Goal: Navigation & Orientation: Find specific page/section

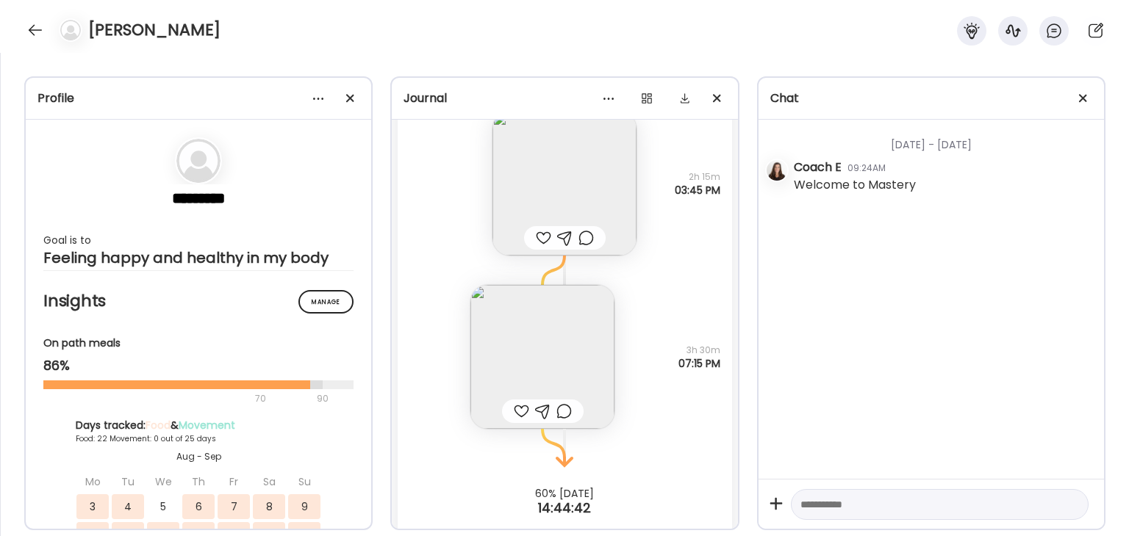
scroll to position [25150, 0]
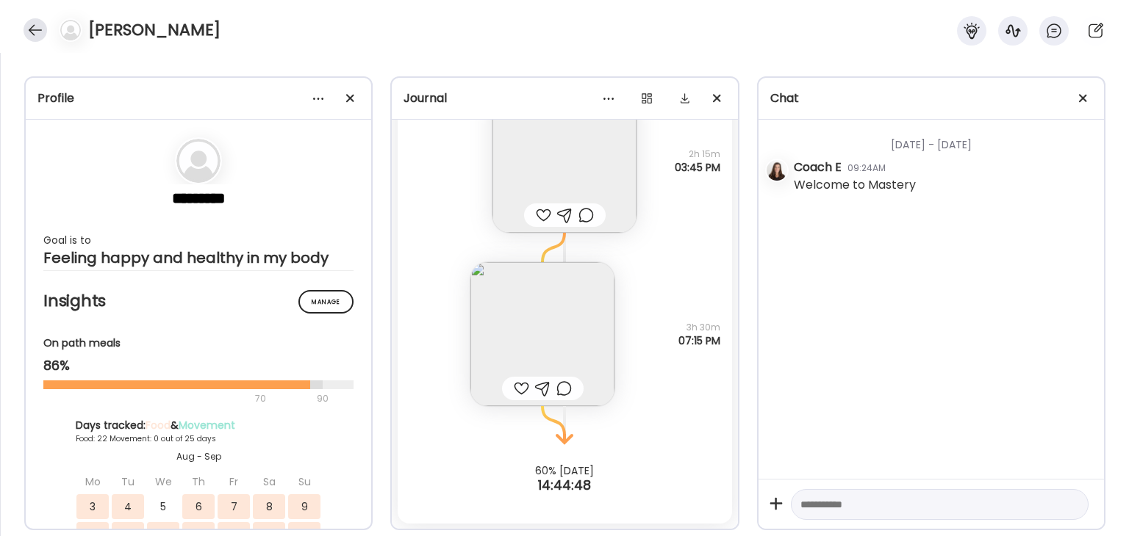
click at [35, 29] on div at bounding box center [36, 30] width 24 height 24
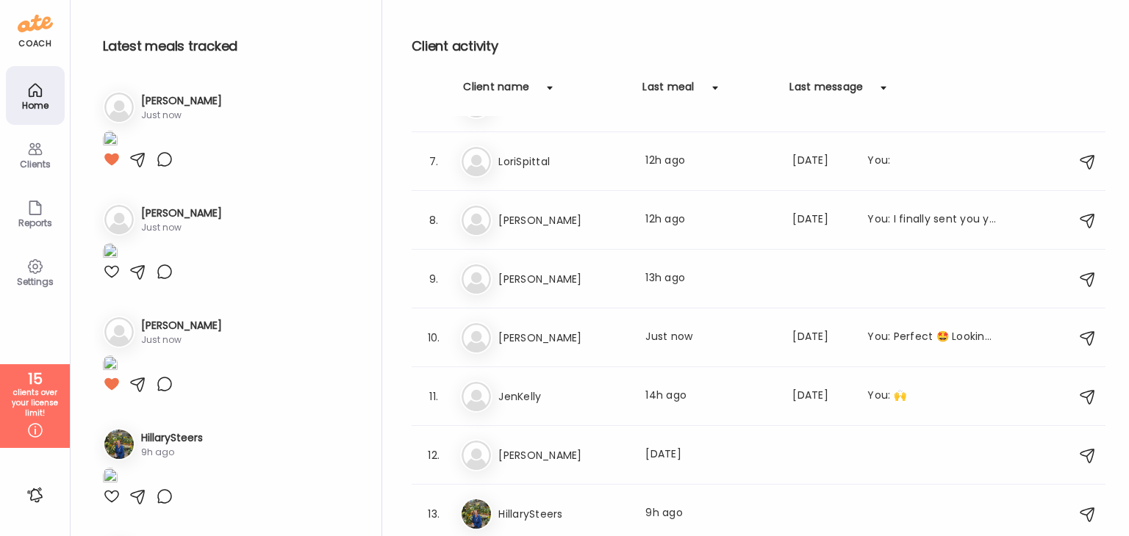
scroll to position [0, 0]
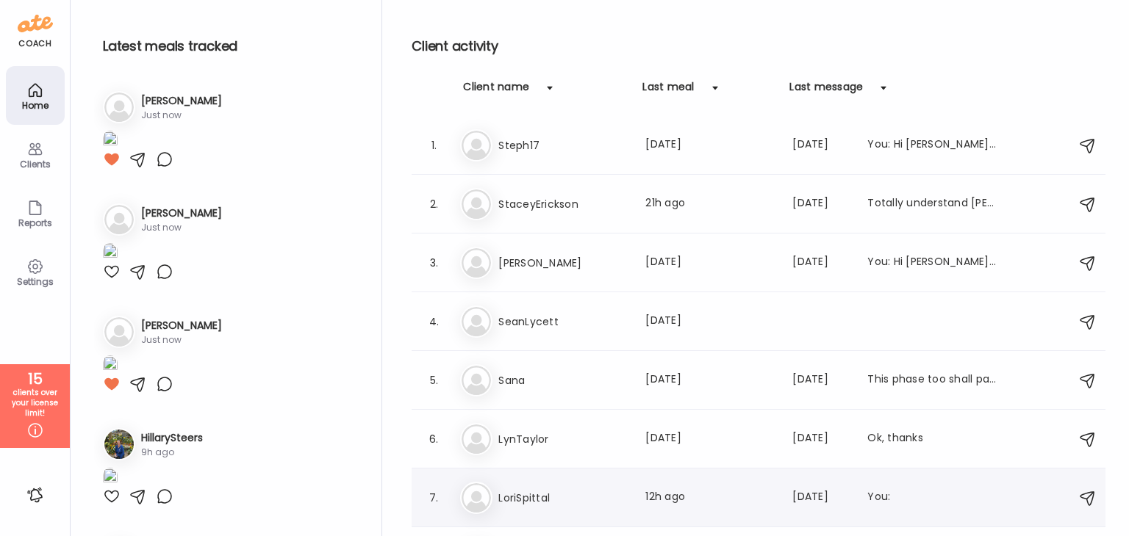
click at [553, 503] on h3 "LoriSpittal" at bounding box center [562, 498] width 129 height 18
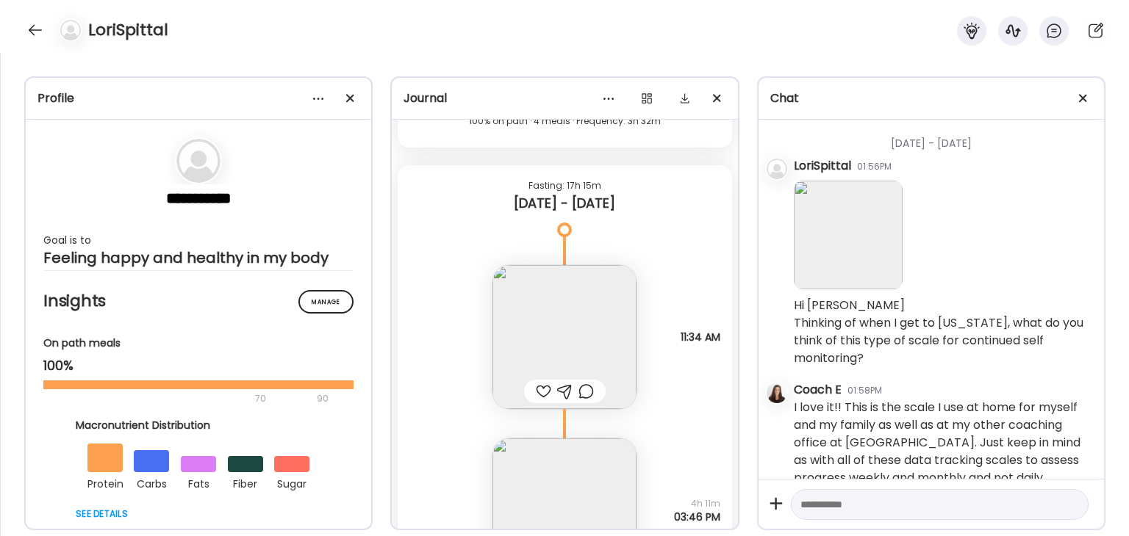
scroll to position [16926, 0]
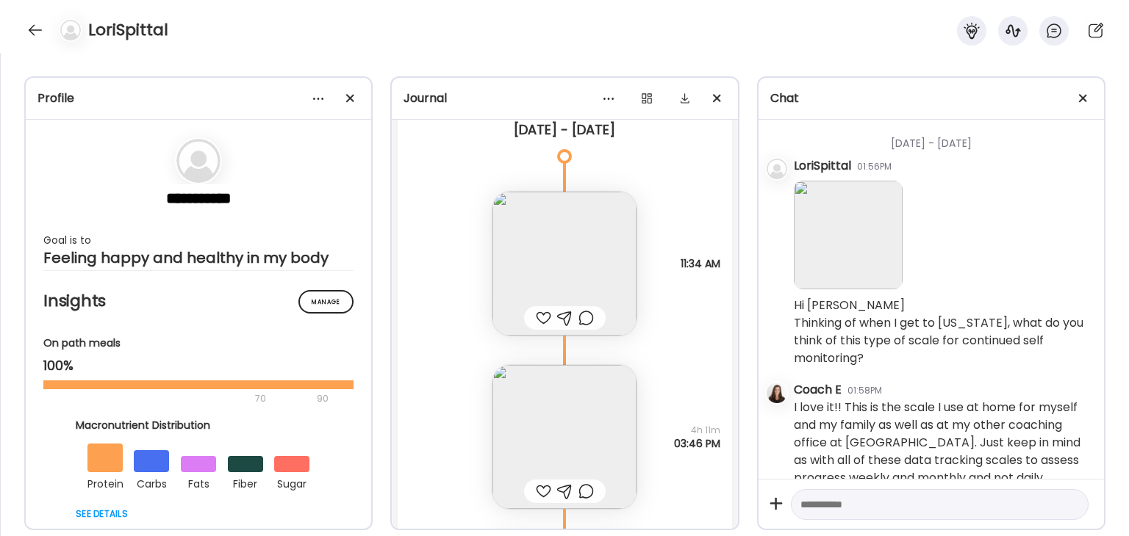
click at [604, 254] on img at bounding box center [564, 264] width 144 height 144
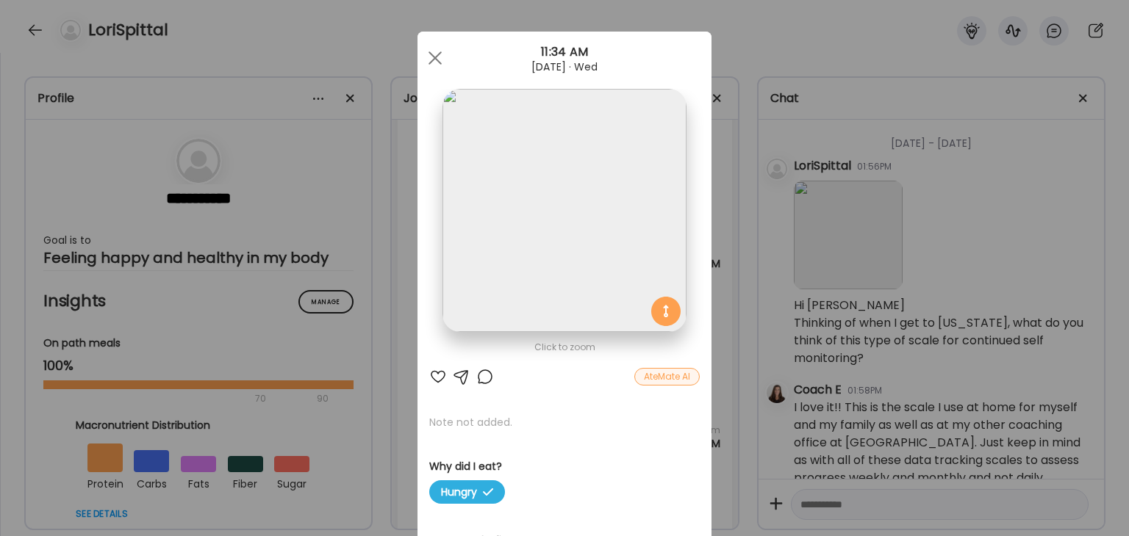
scroll to position [0, 0]
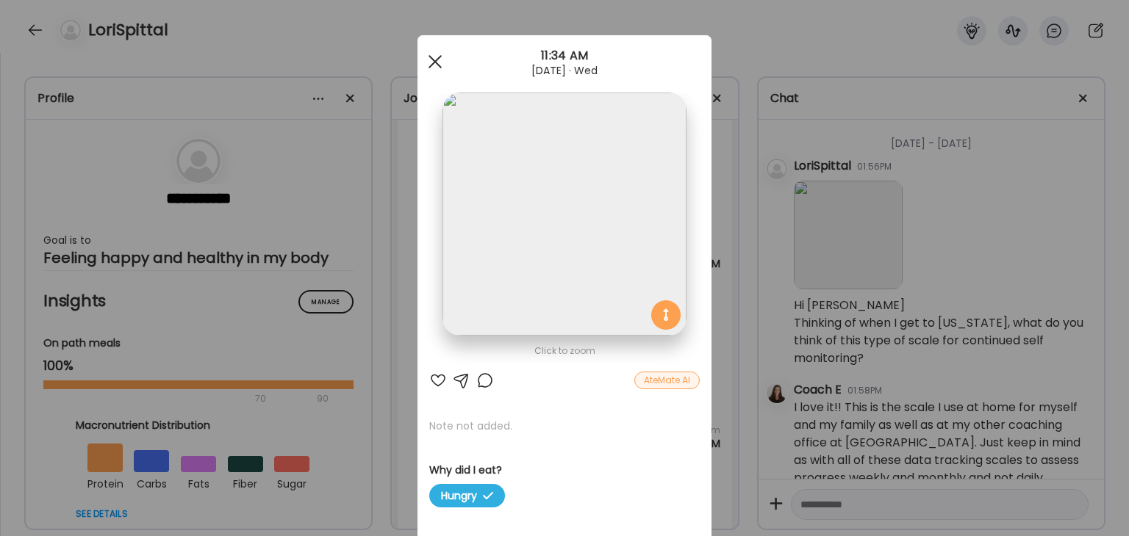
click at [426, 62] on div at bounding box center [434, 61] width 29 height 29
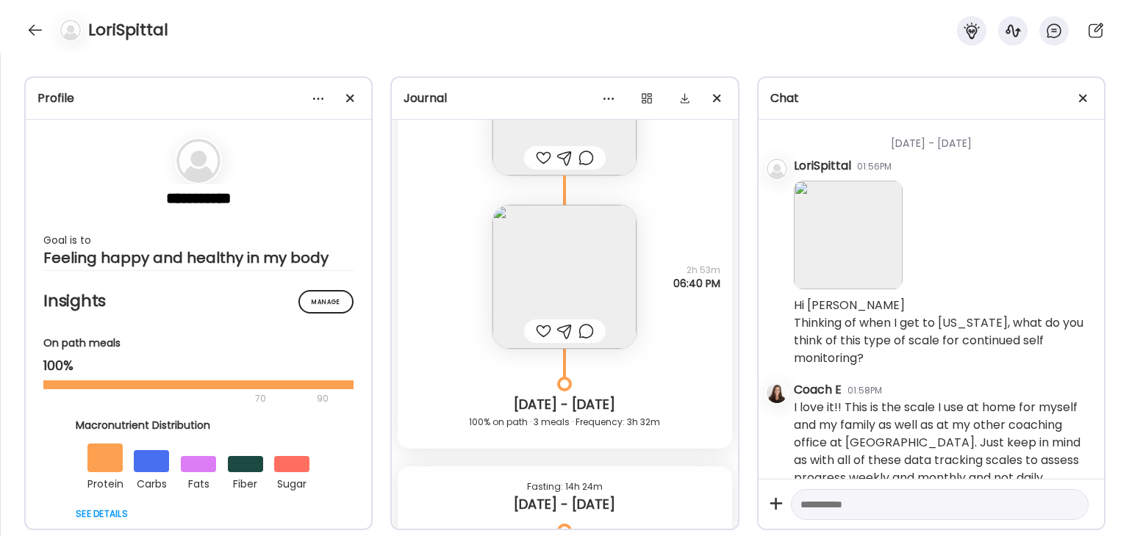
scroll to position [17293, 0]
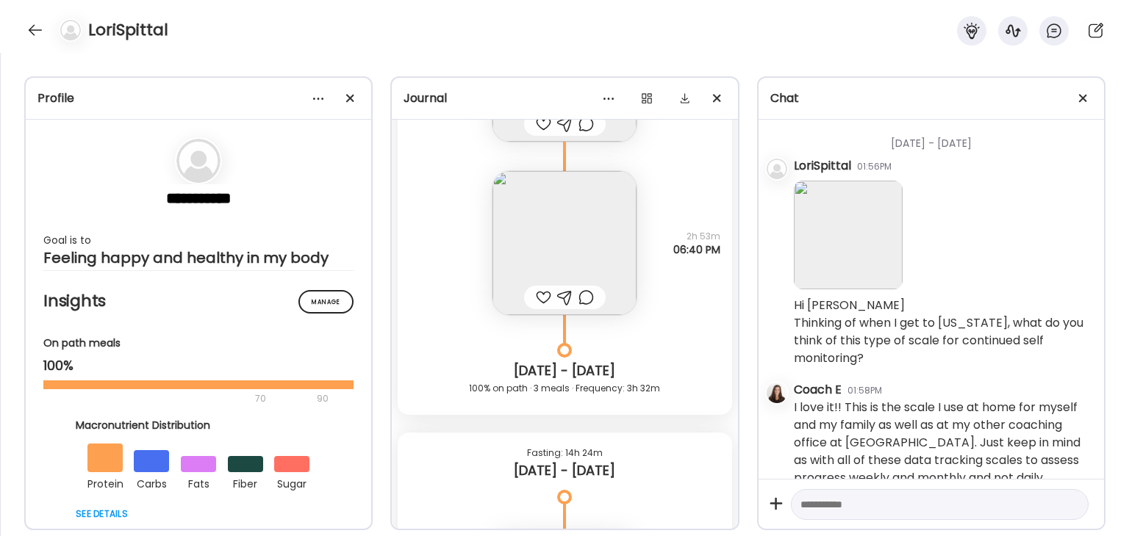
click at [596, 254] on img at bounding box center [564, 243] width 144 height 144
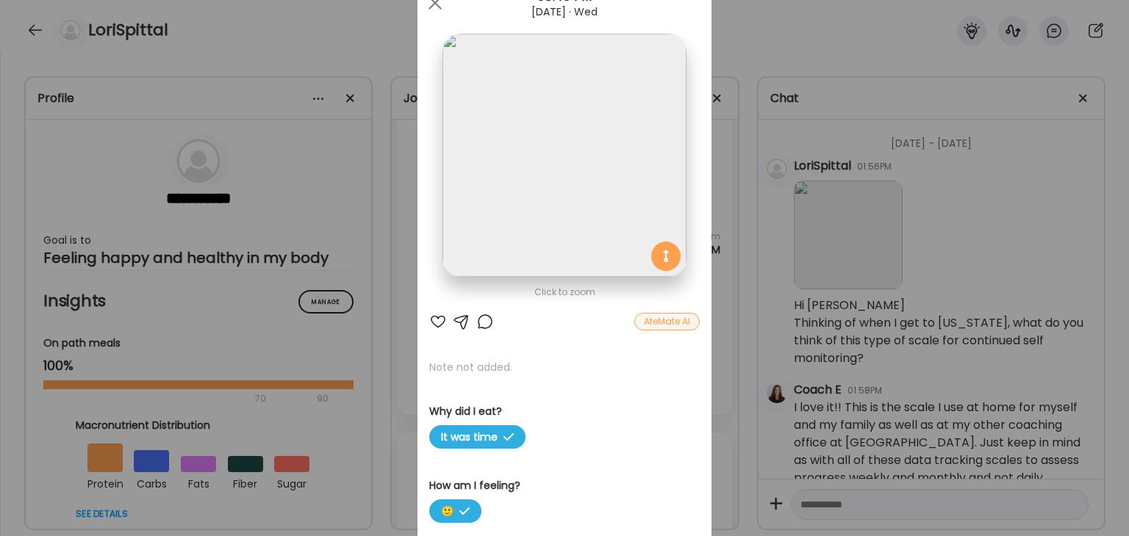
scroll to position [0, 0]
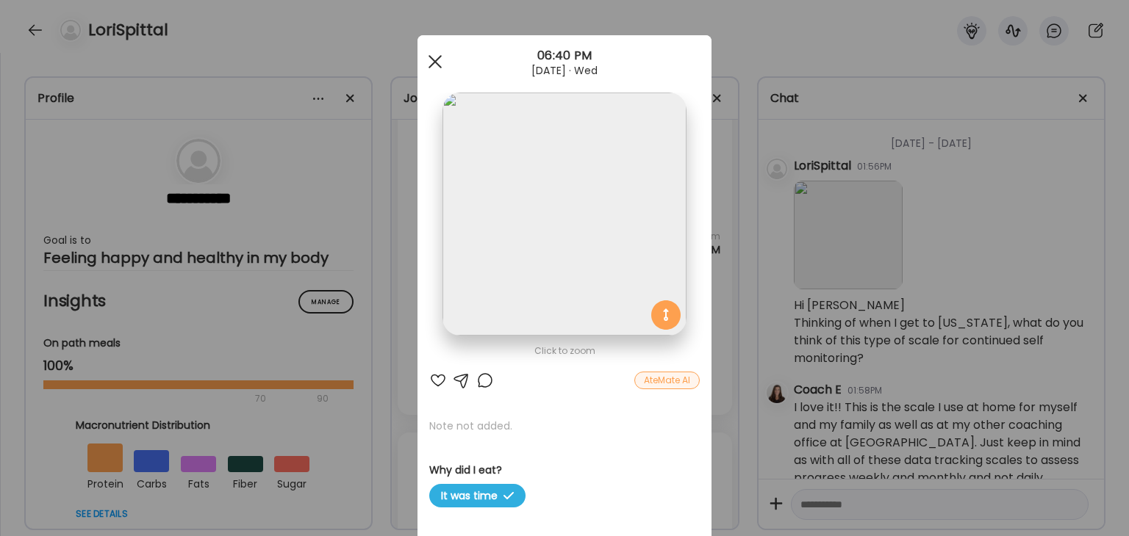
click at [431, 57] on div at bounding box center [434, 61] width 29 height 29
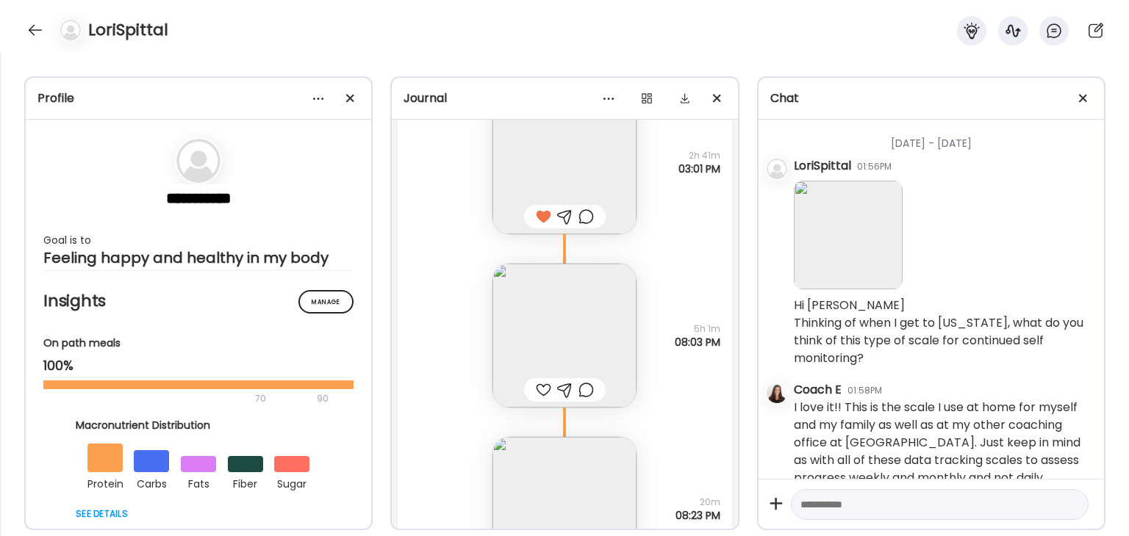
scroll to position [18102, 0]
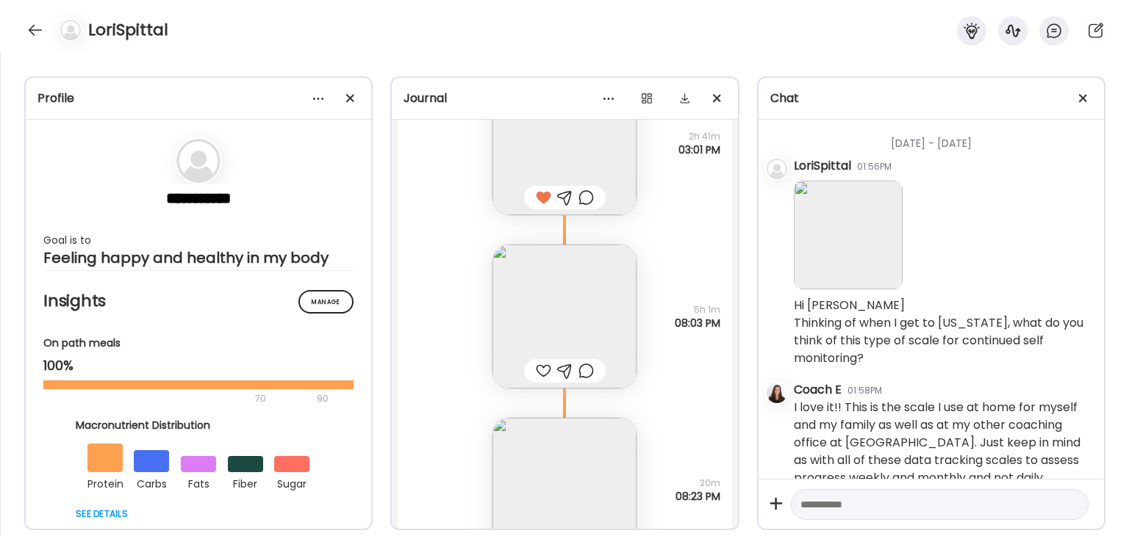
click at [583, 309] on img at bounding box center [564, 317] width 144 height 144
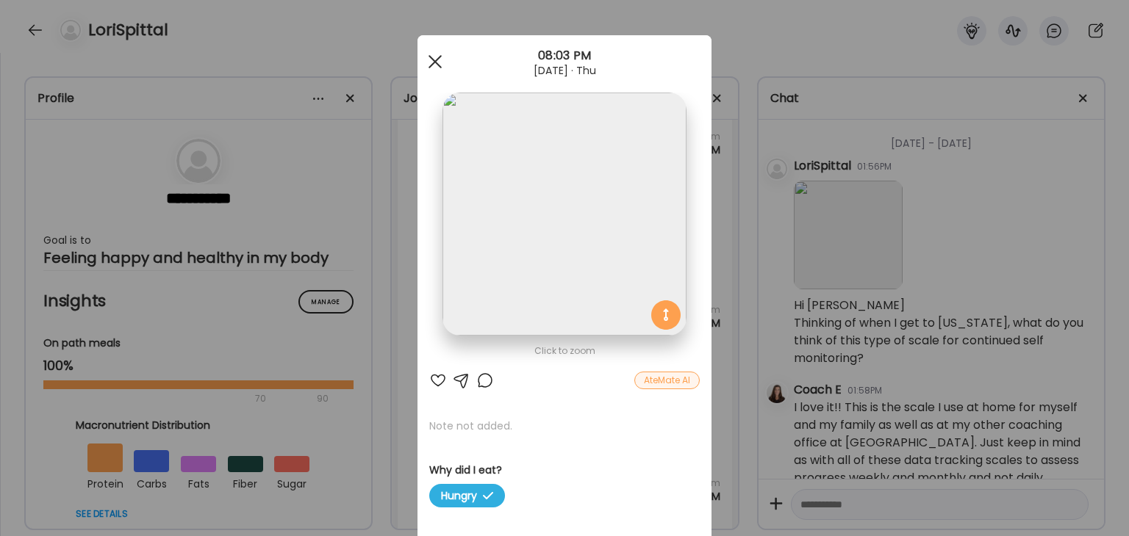
click at [428, 57] on span at bounding box center [434, 61] width 13 height 13
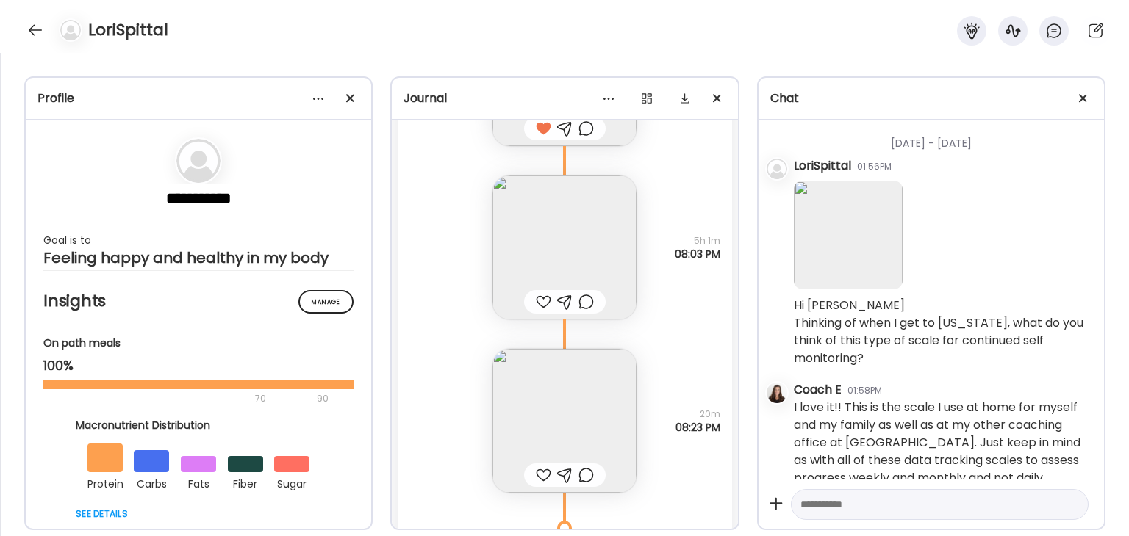
scroll to position [18322, 0]
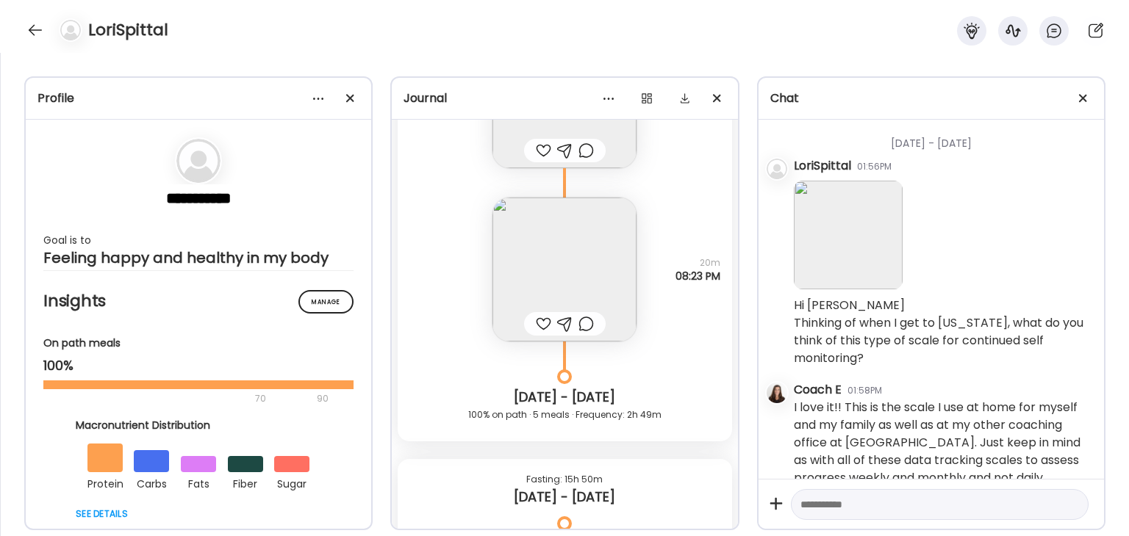
click at [597, 272] on img at bounding box center [564, 270] width 144 height 144
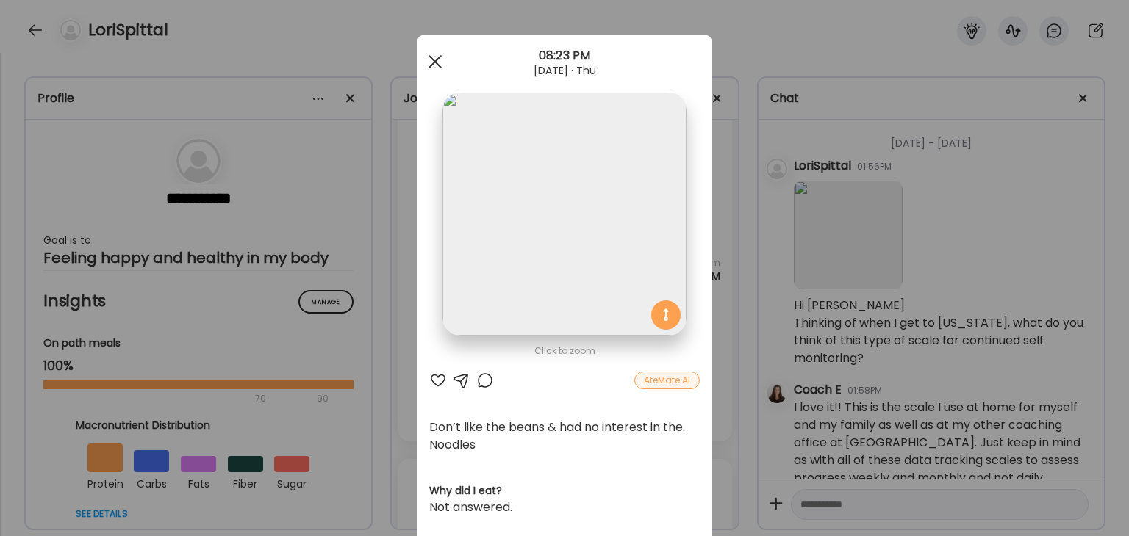
click at [431, 62] on span at bounding box center [434, 61] width 13 height 13
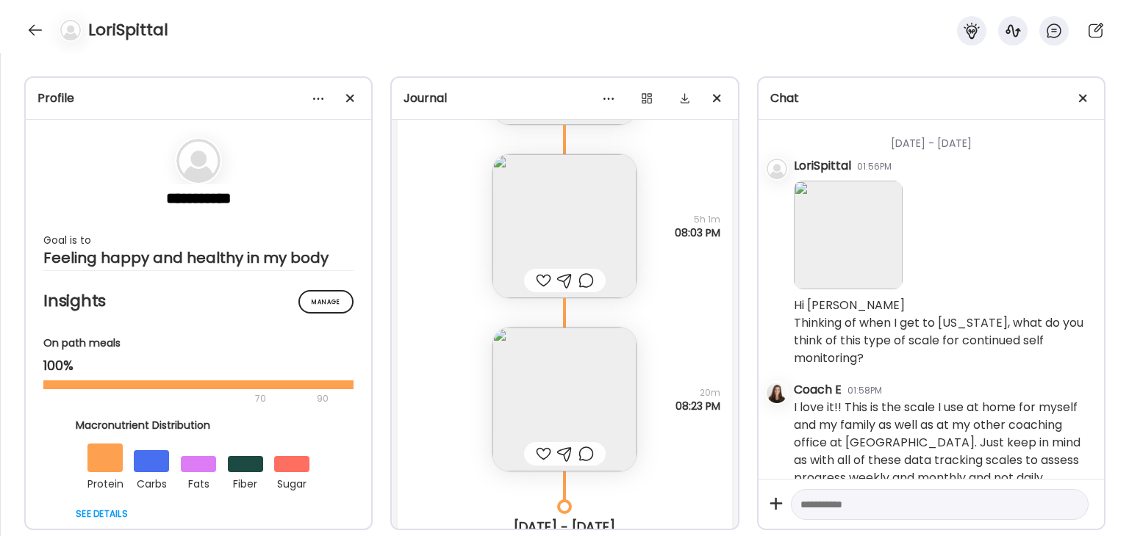
scroll to position [18175, 0]
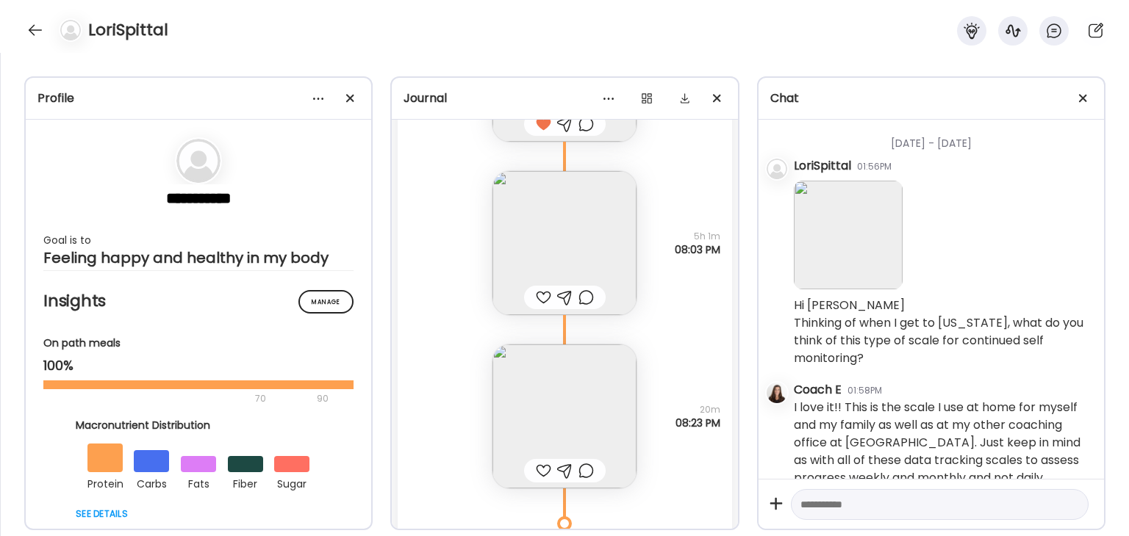
click at [567, 248] on img at bounding box center [564, 243] width 144 height 144
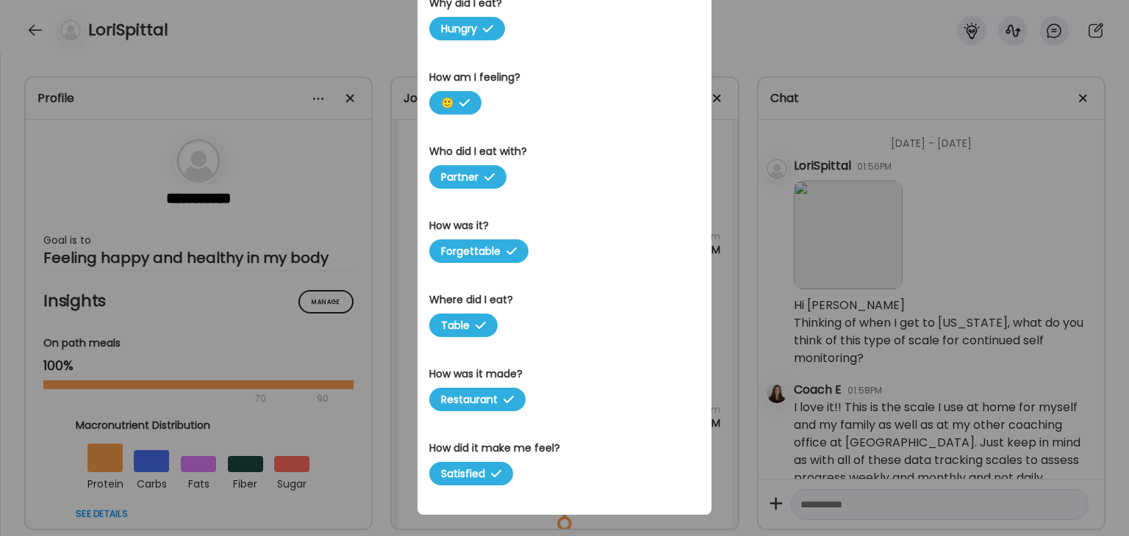
scroll to position [481, 0]
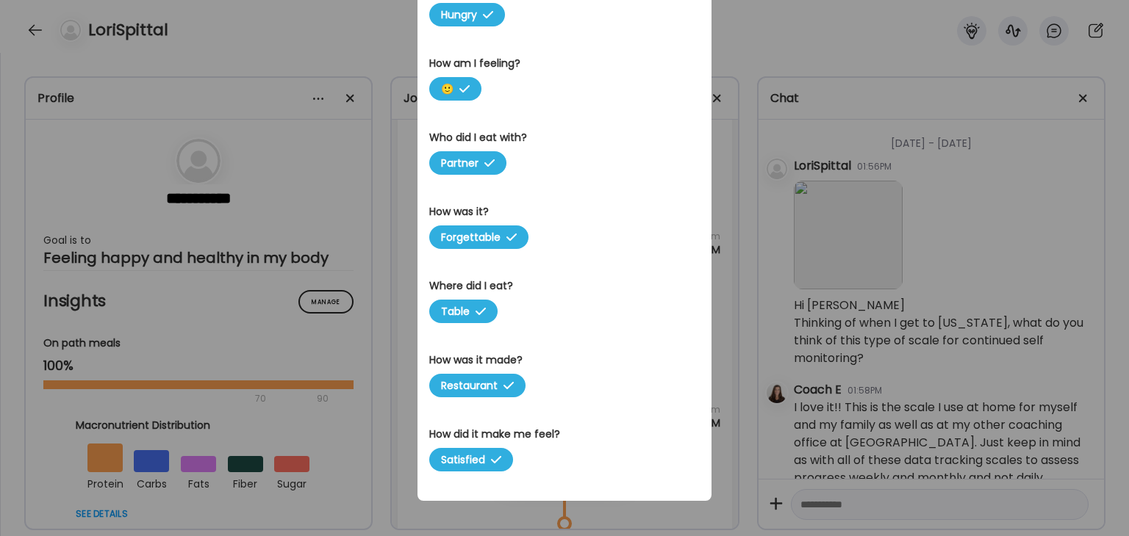
click at [756, 33] on div "Ate Coach Dashboard Wahoo! It’s official Take a moment to set up your Coach Pro…" at bounding box center [564, 268] width 1129 height 536
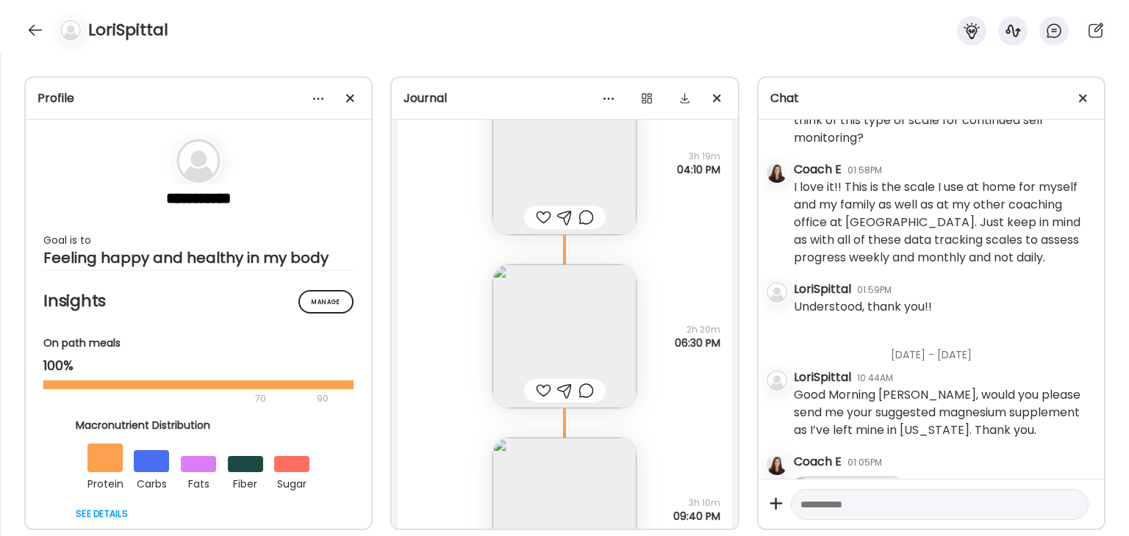
scroll to position [19865, 0]
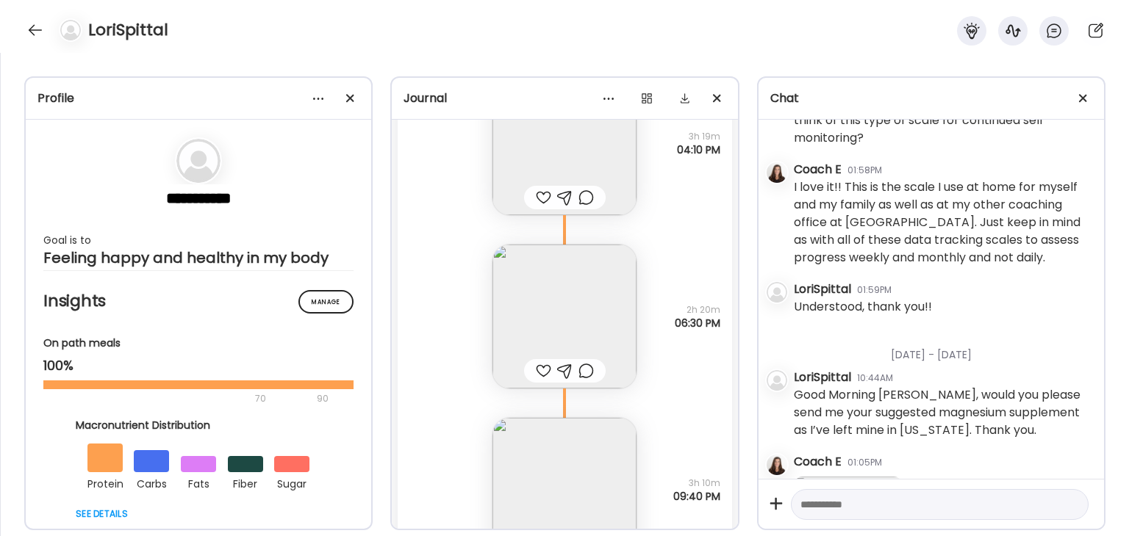
click at [553, 301] on img at bounding box center [564, 317] width 144 height 144
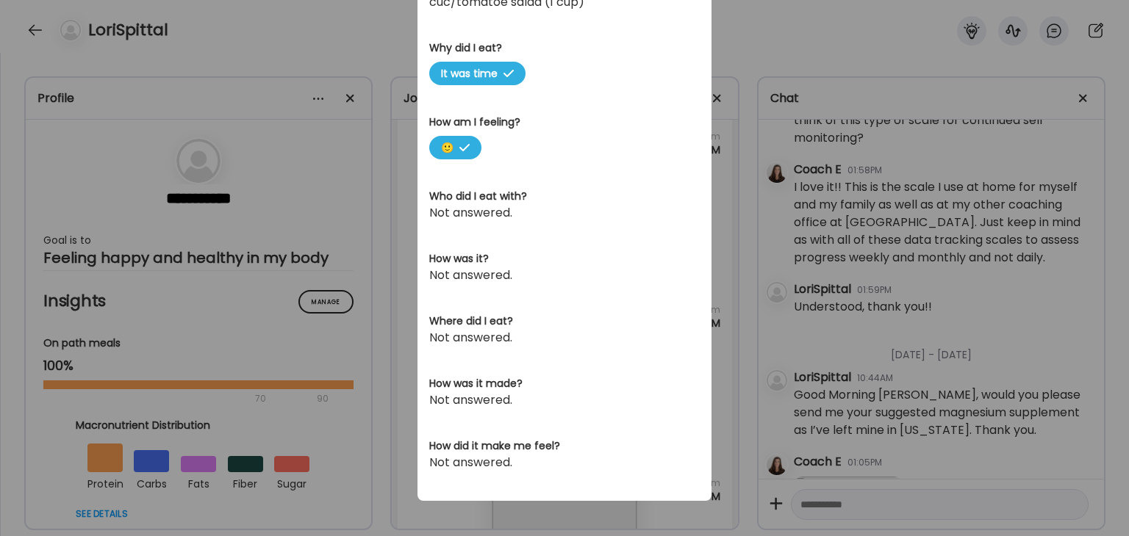
scroll to position [443, 0]
click at [776, 62] on div "Ate Coach Dashboard Wahoo! It’s official Take a moment to set up your Coach Pro…" at bounding box center [564, 268] width 1129 height 536
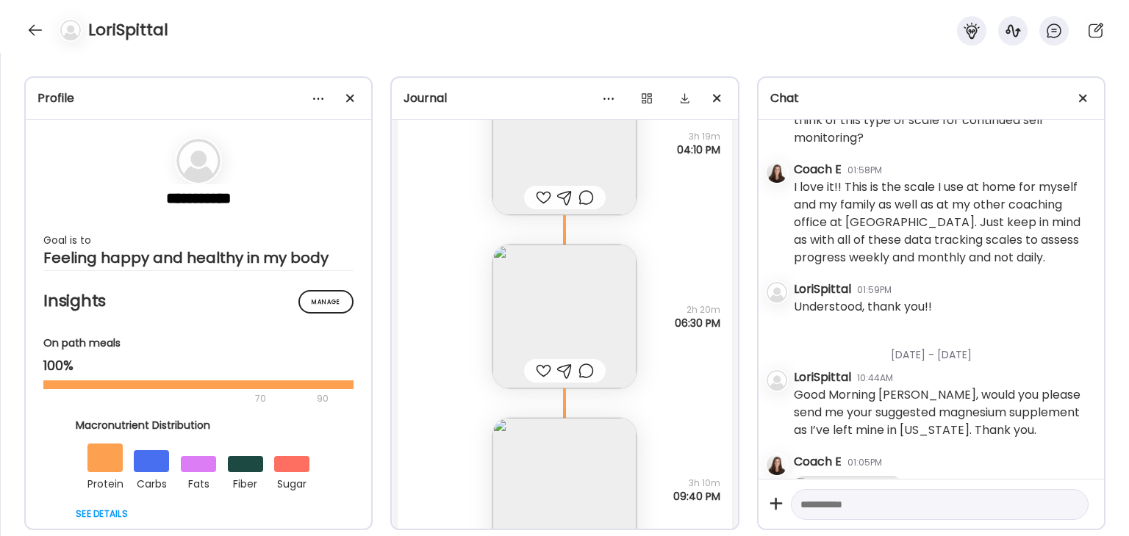
click at [566, 312] on img at bounding box center [564, 317] width 144 height 144
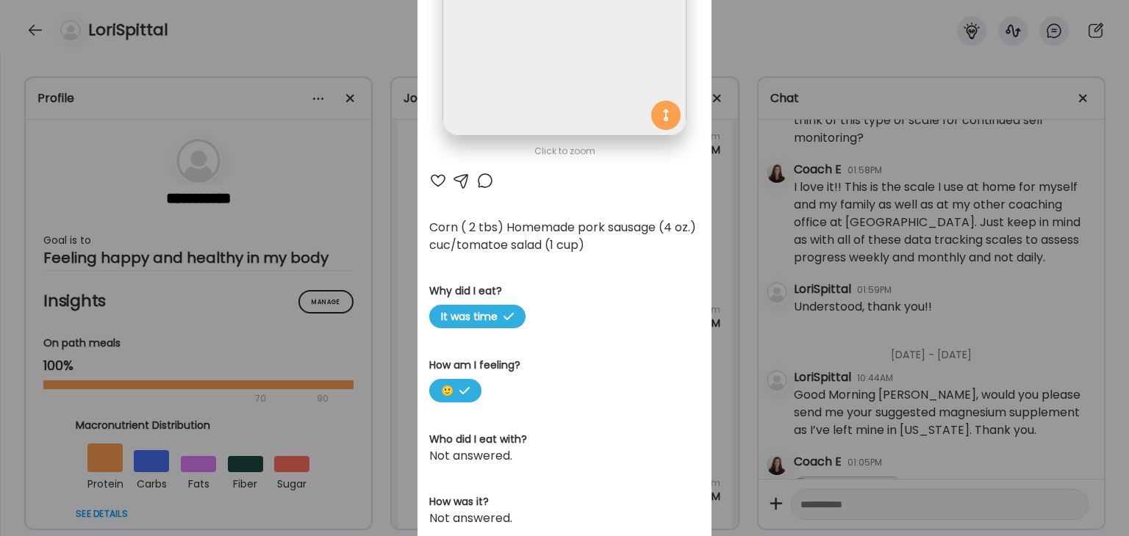
scroll to position [149, 0]
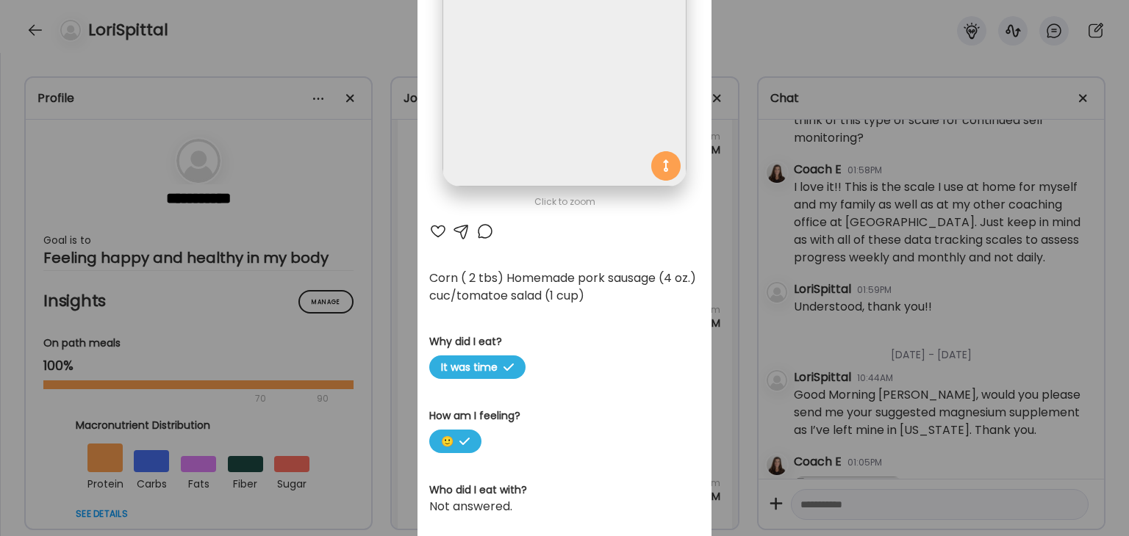
click at [783, 42] on div "Ate Coach Dashboard Wahoo! It’s official Take a moment to set up your Coach Pro…" at bounding box center [564, 268] width 1129 height 536
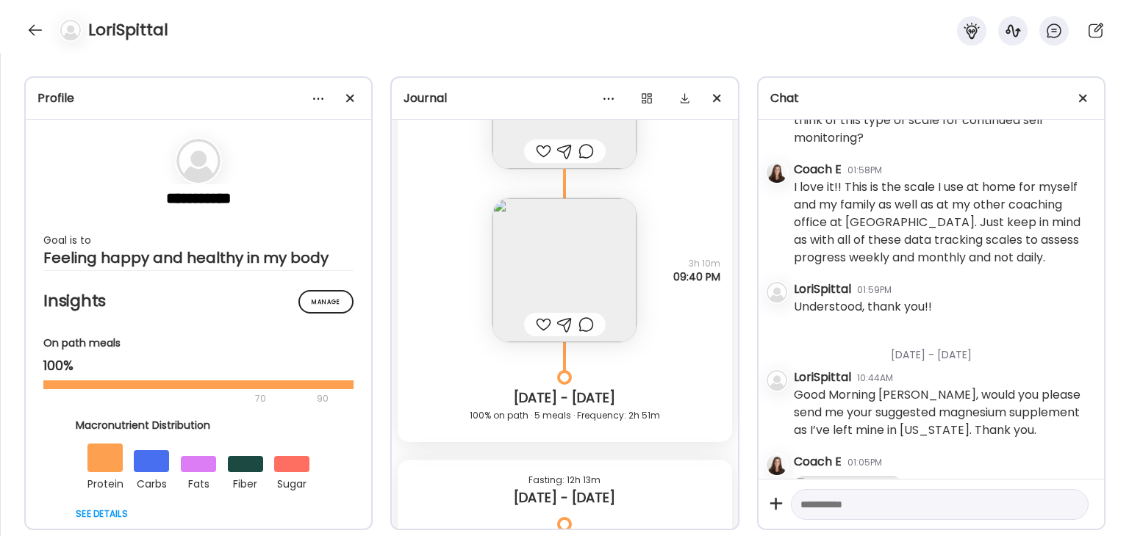
scroll to position [20086, 0]
click at [594, 298] on img at bounding box center [564, 270] width 144 height 144
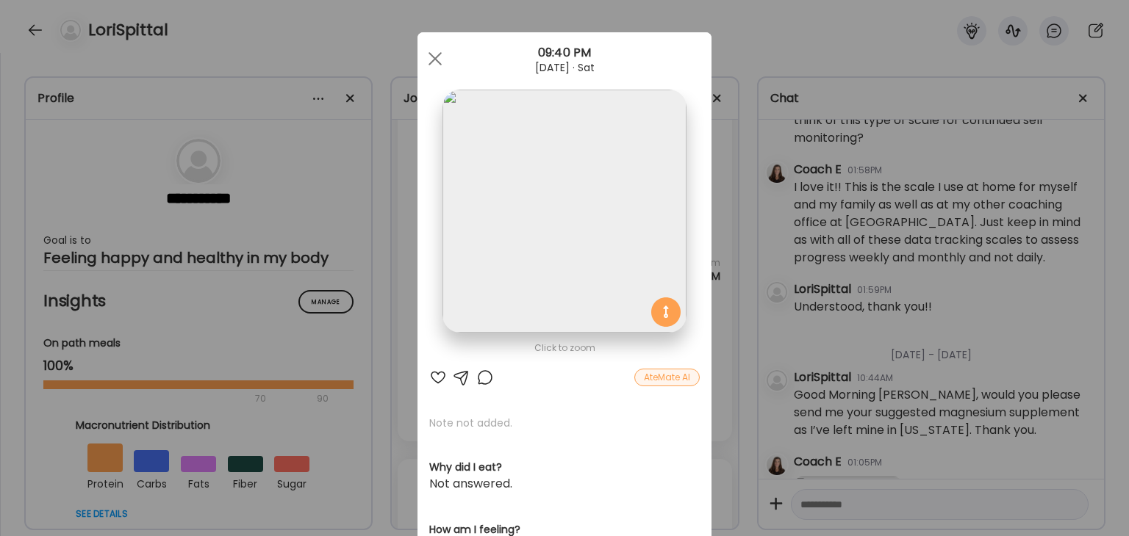
scroll to position [0, 0]
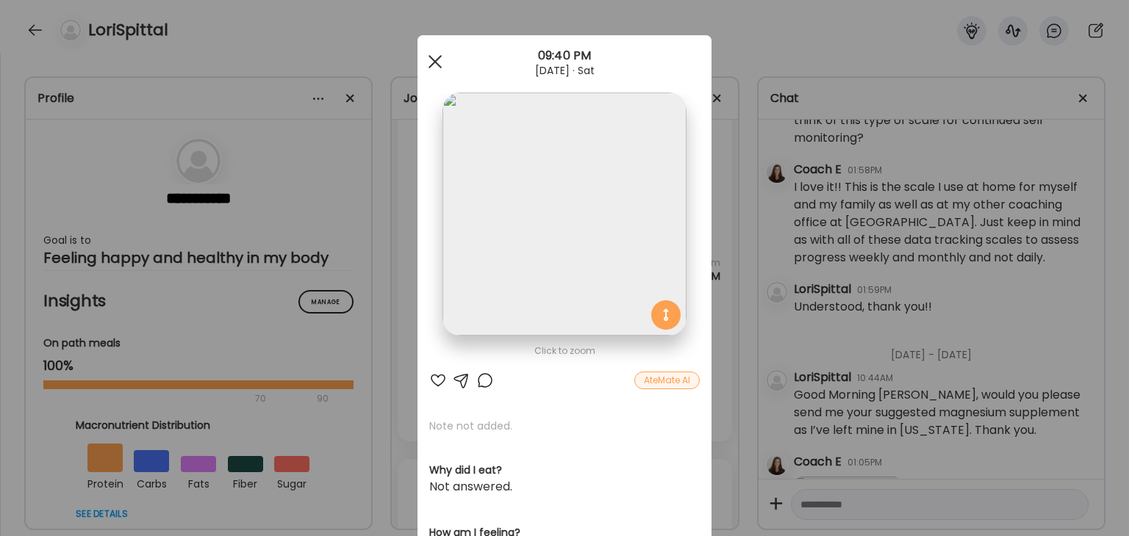
click at [428, 64] on span at bounding box center [434, 61] width 13 height 13
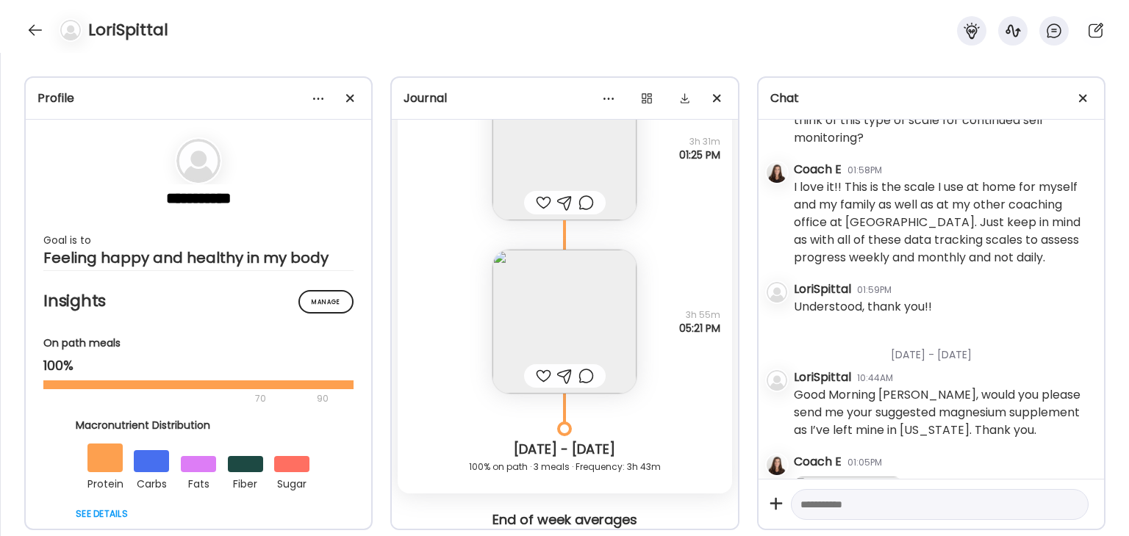
scroll to position [20747, 0]
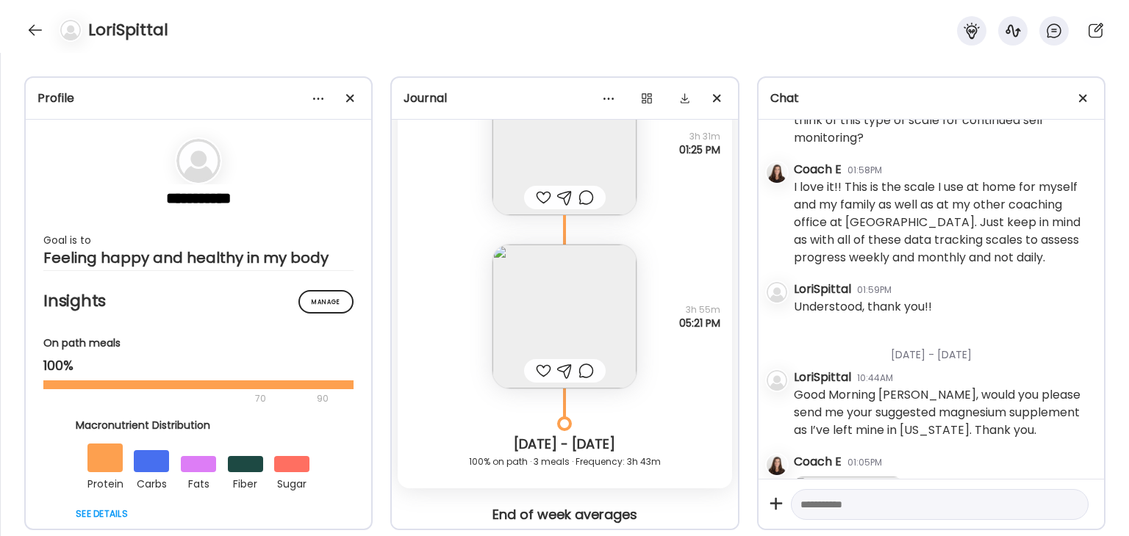
click at [602, 315] on img at bounding box center [564, 317] width 144 height 144
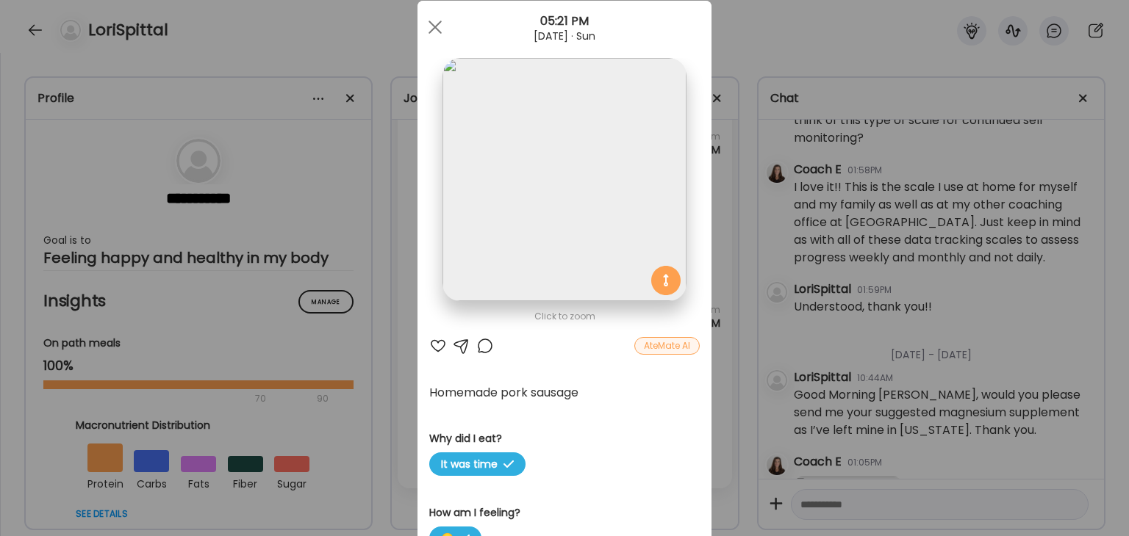
scroll to position [0, 0]
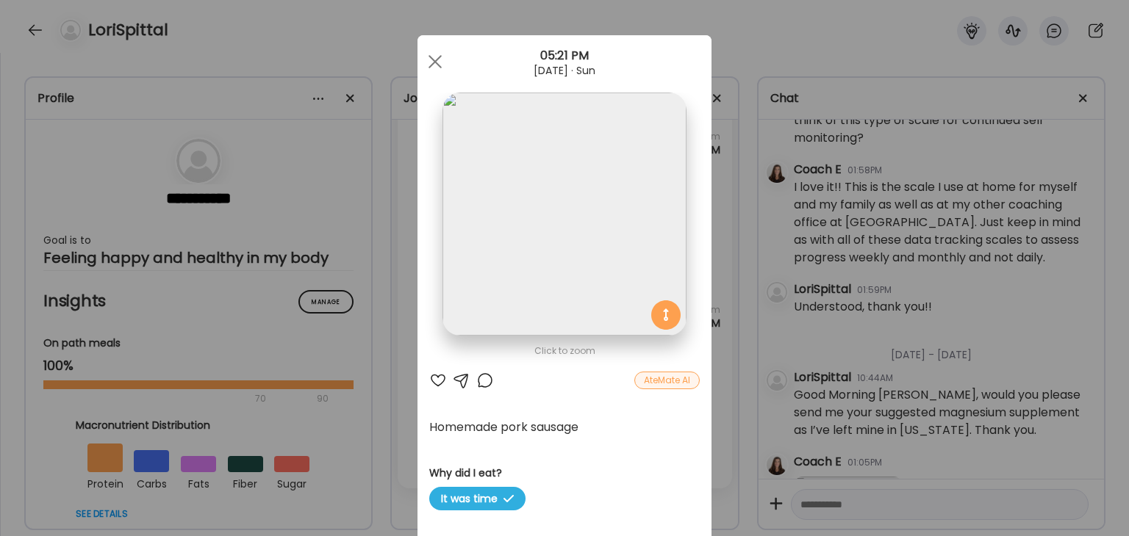
click at [519, 321] on img at bounding box center [563, 214] width 243 height 243
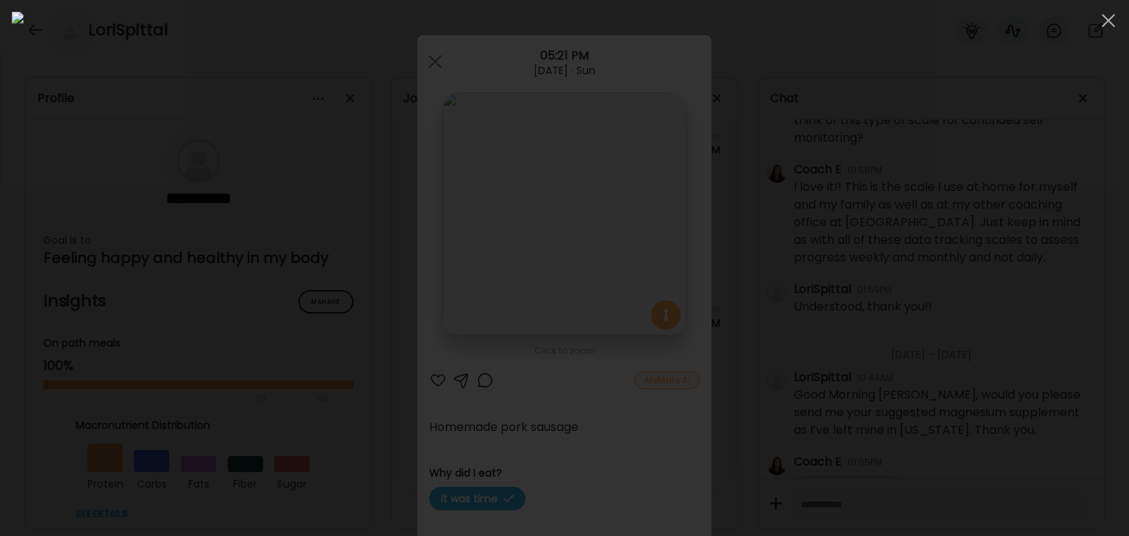
click at [758, 312] on img at bounding box center [564, 268] width 1105 height 513
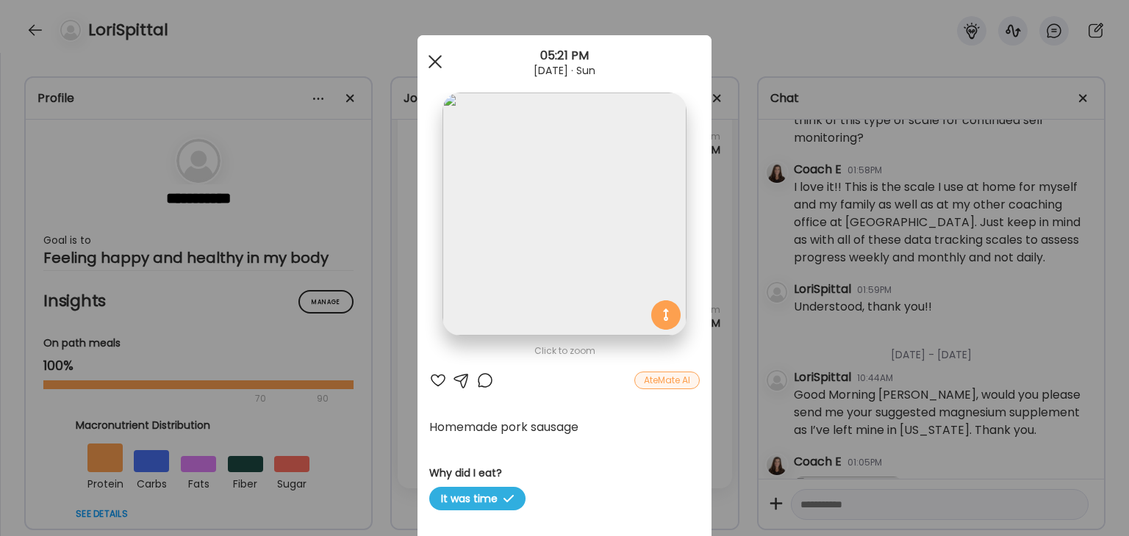
click at [436, 64] on div at bounding box center [434, 61] width 29 height 29
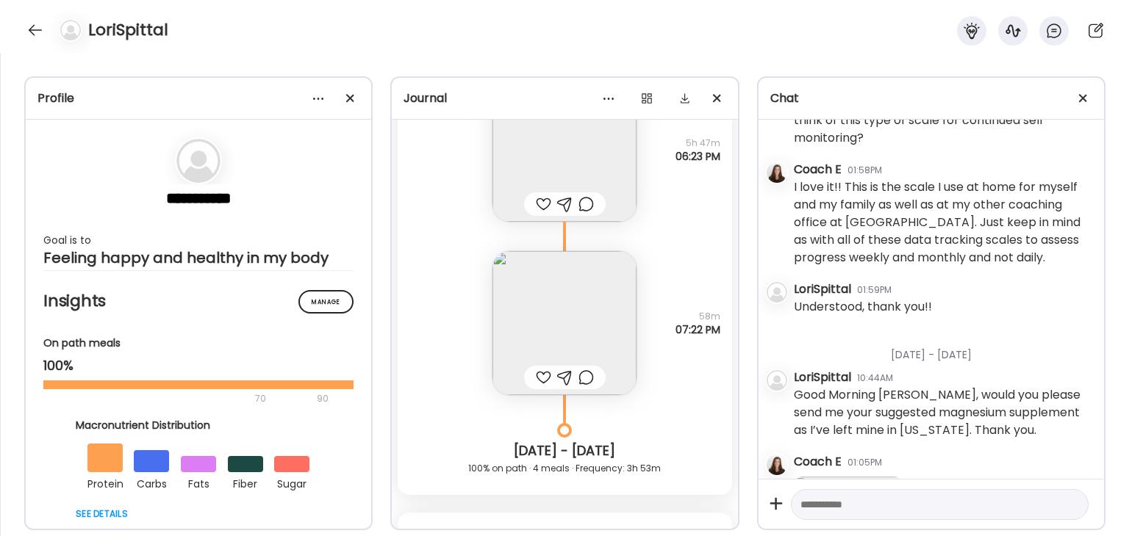
scroll to position [21776, 0]
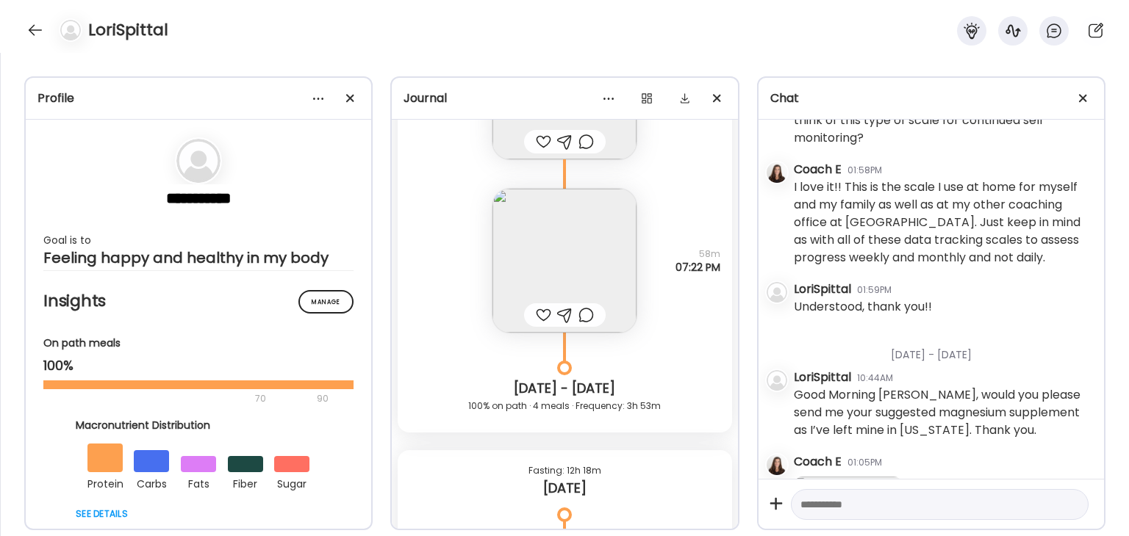
click at [578, 276] on img at bounding box center [564, 261] width 144 height 144
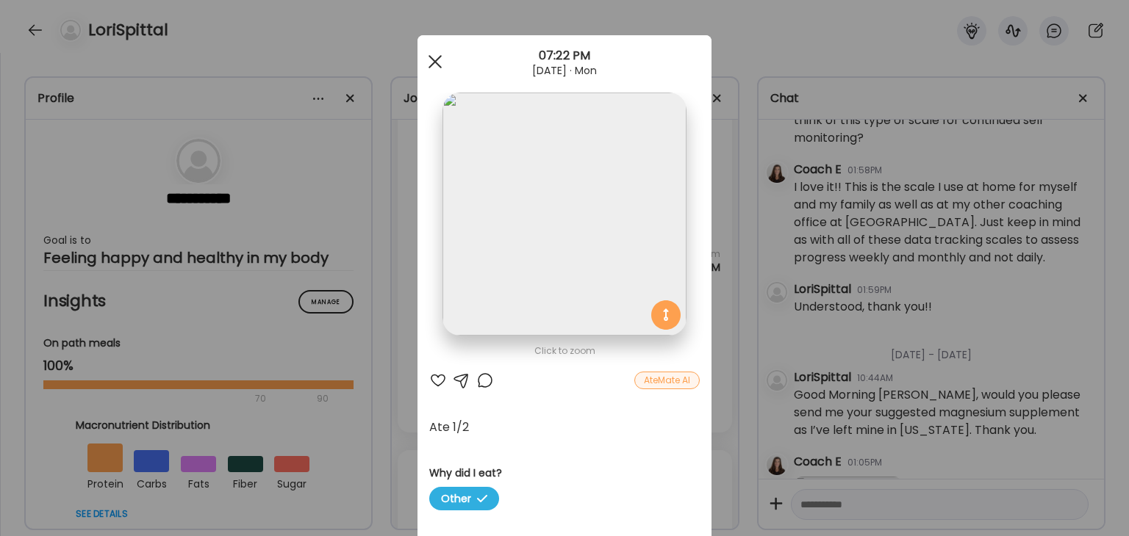
click at [428, 61] on span at bounding box center [434, 61] width 13 height 13
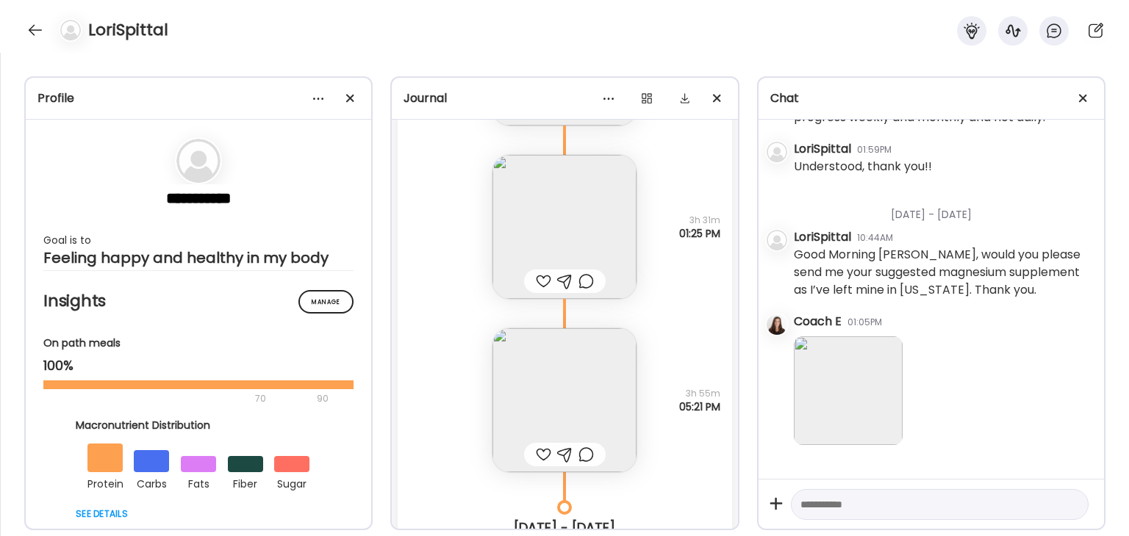
scroll to position [20747, 0]
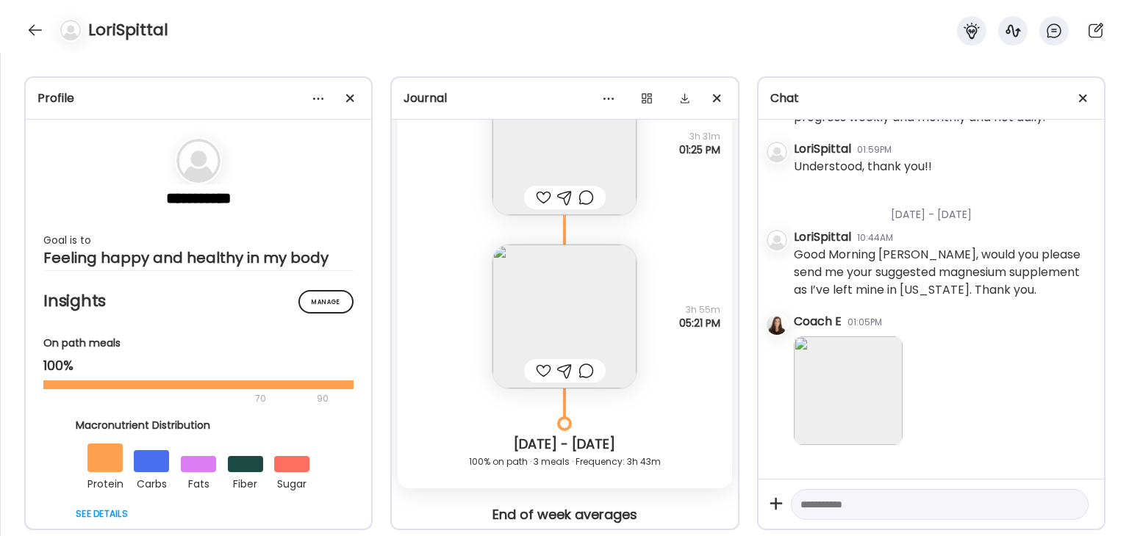
click at [579, 286] on img at bounding box center [564, 317] width 144 height 144
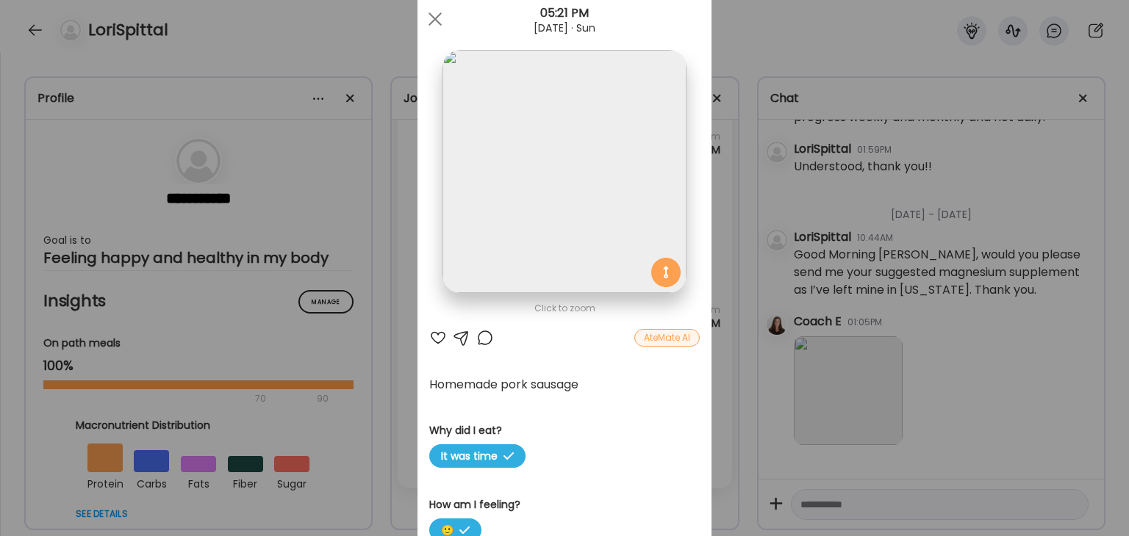
scroll to position [0, 0]
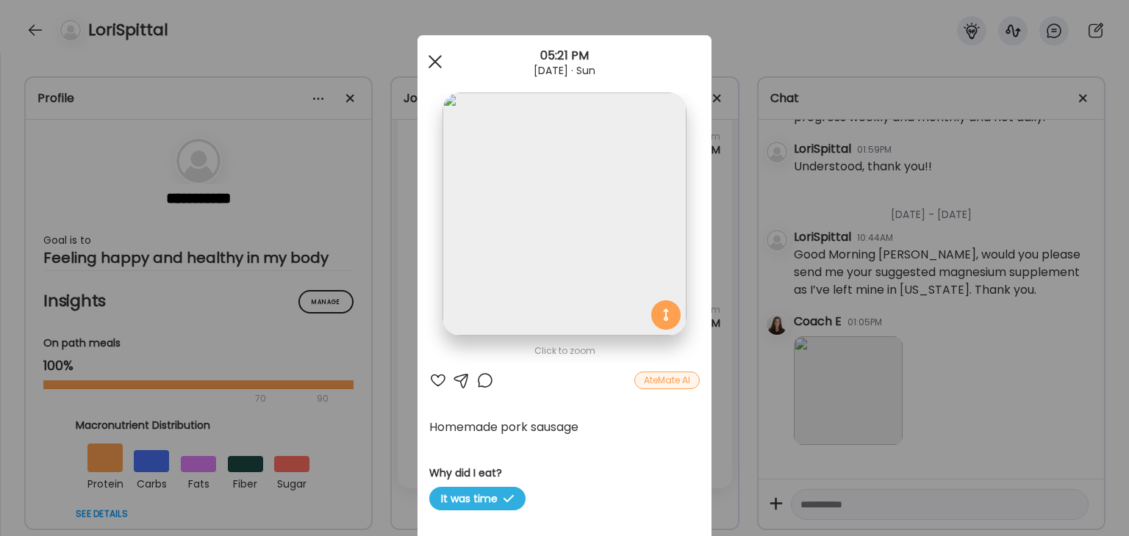
click at [428, 62] on span at bounding box center [434, 61] width 13 height 13
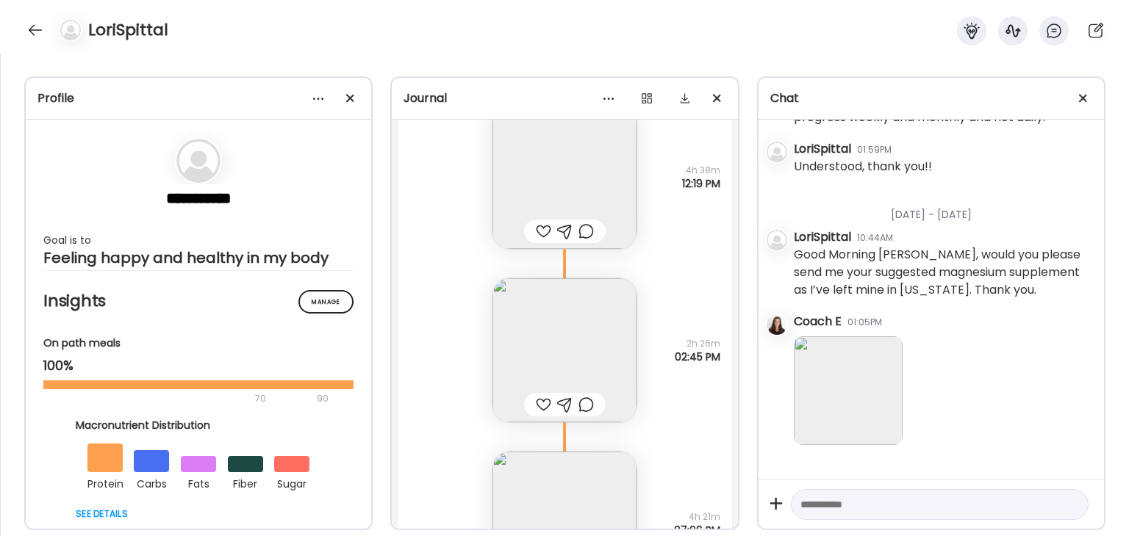
scroll to position [22438, 0]
